Goal: Check status

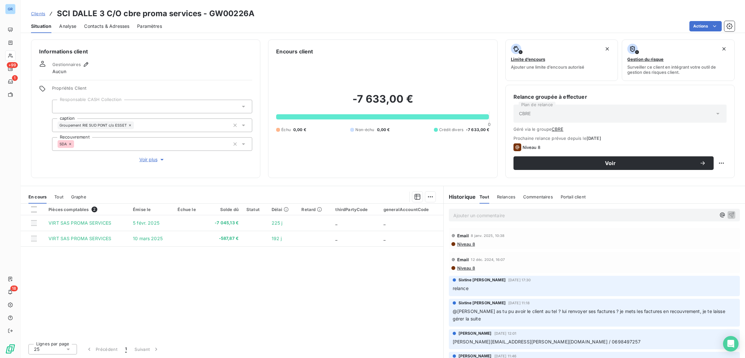
click at [468, 245] on span "Niveau 8" at bounding box center [466, 243] width 18 height 5
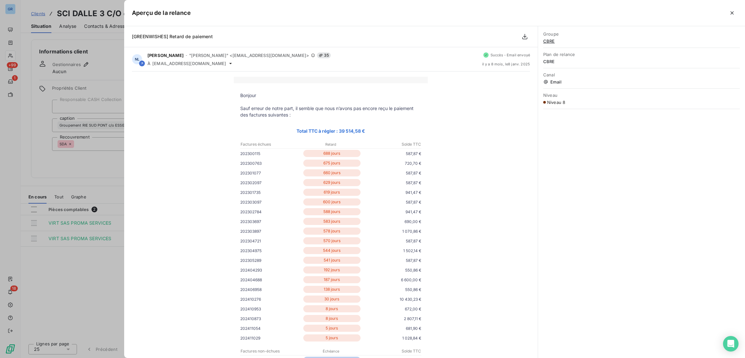
click at [62, 163] on div at bounding box center [372, 179] width 745 height 358
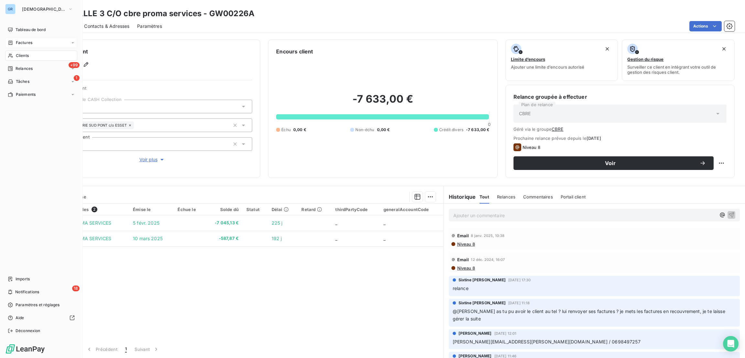
click at [29, 41] on span "Factures" at bounding box center [24, 43] width 16 height 6
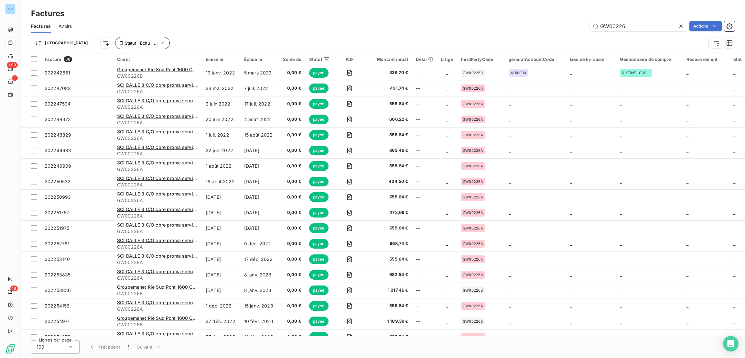
type input "GW00226"
click at [115, 39] on button "Statut : Échu , ..." at bounding box center [142, 43] width 55 height 12
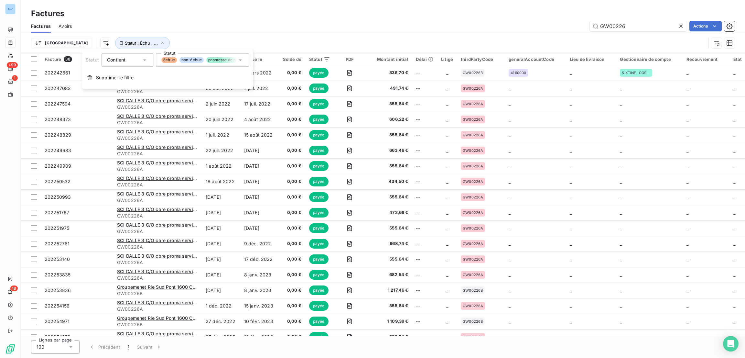
click at [189, 58] on span "non-échue" at bounding box center [192, 60] width 24 height 6
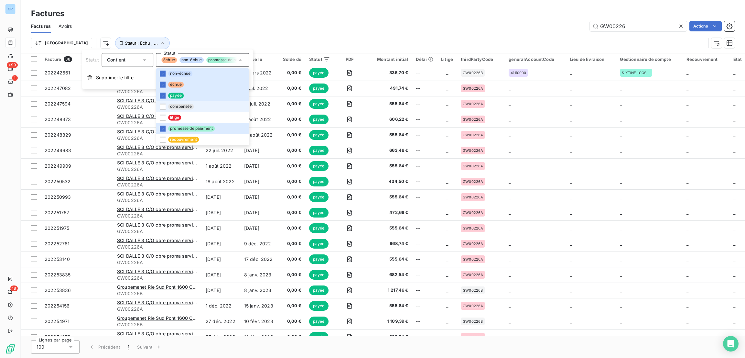
click at [178, 106] on span "compensée" at bounding box center [181, 107] width 26 height 6
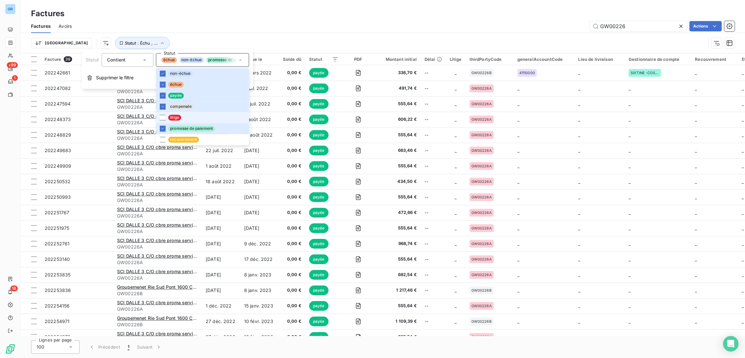
click at [172, 116] on span "litige" at bounding box center [174, 118] width 13 height 6
click at [172, 137] on span "recouvrement" at bounding box center [183, 140] width 31 height 6
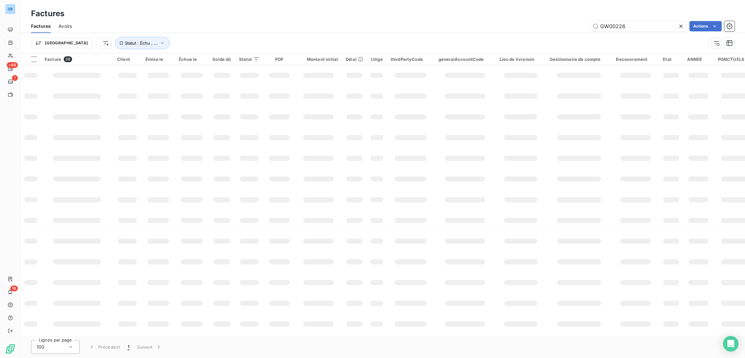
click at [275, 18] on div "Factures" at bounding box center [383, 14] width 725 height 12
